Goal: Task Accomplishment & Management: Manage account settings

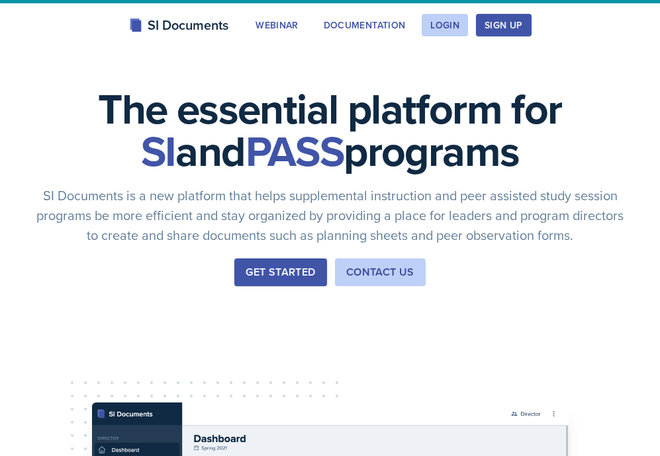
scroll to position [45, 0]
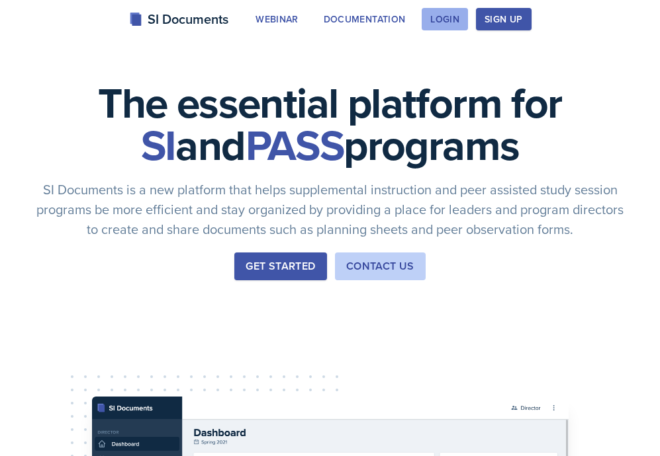
click at [446, 17] on div "Login" at bounding box center [444, 19] width 29 height 11
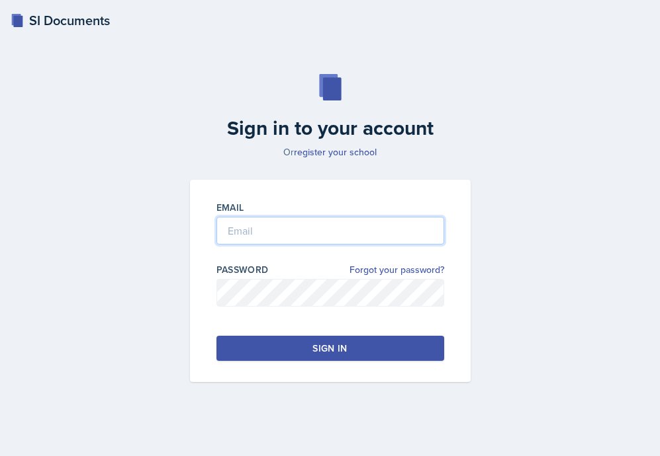
click at [309, 234] on input "email" at bounding box center [330, 231] width 228 height 28
type input "[EMAIL_ADDRESS][DOMAIN_NAME]"
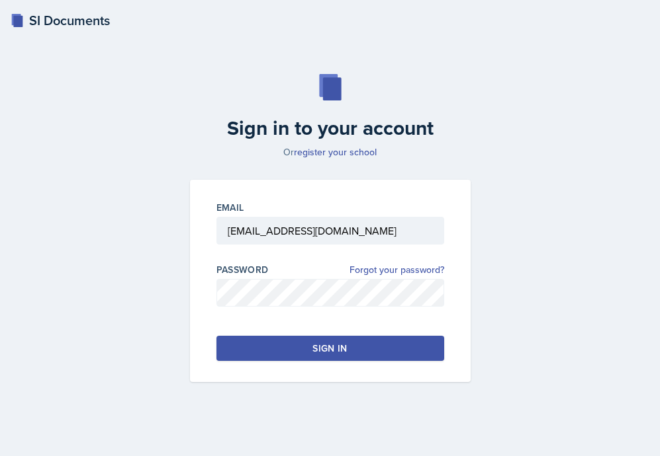
click at [244, 345] on button "Sign in" at bounding box center [330, 348] width 228 height 25
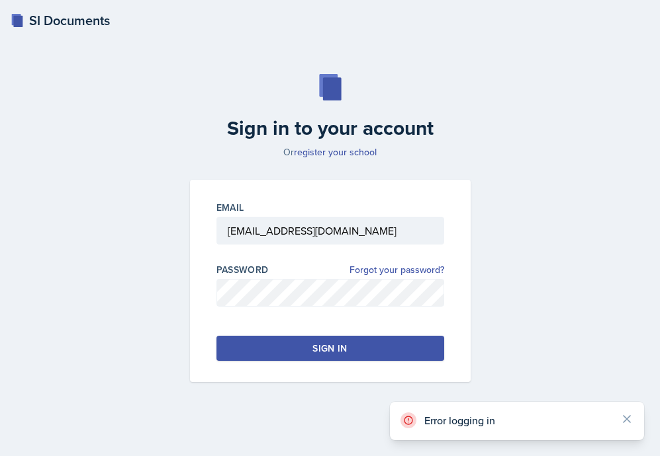
drag, startPoint x: 415, startPoint y: 409, endPoint x: 550, endPoint y: 384, distance: 137.3
click at [550, 386] on div "SI Documents Sign in to your account Or register your school Email [EMAIL_ADDRE…" at bounding box center [330, 228] width 660 height 456
